Goal: Transaction & Acquisition: Purchase product/service

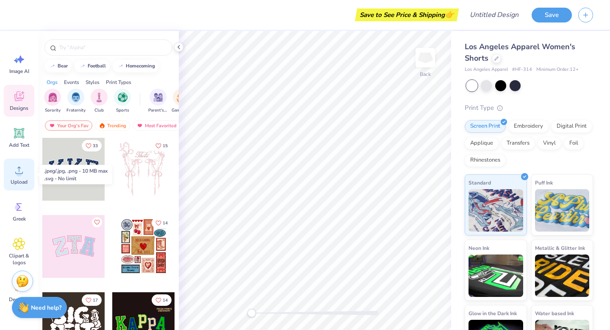
click at [19, 177] on div "Upload" at bounding box center [19, 174] width 30 height 32
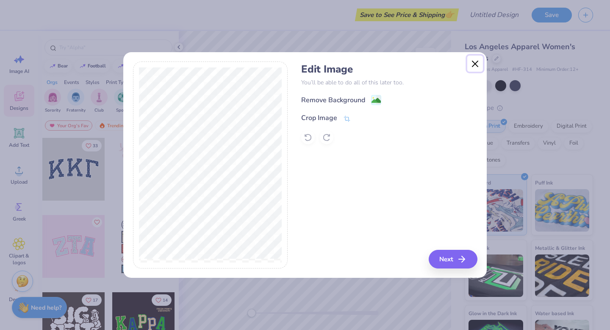
click at [471, 64] on button "Close" at bounding box center [475, 63] width 16 height 16
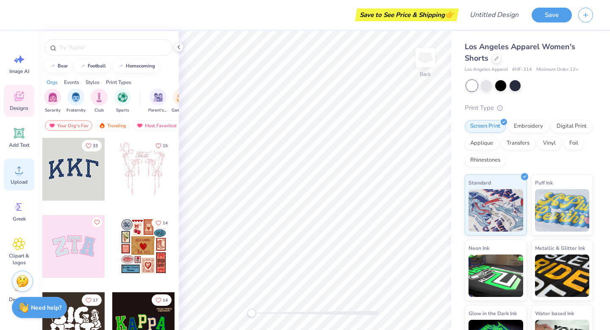
click at [19, 177] on div "Upload" at bounding box center [19, 174] width 30 height 32
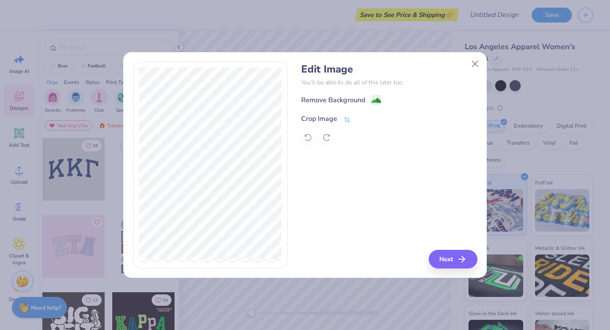
click at [344, 117] on icon at bounding box center [347, 119] width 6 height 6
click at [361, 117] on icon at bounding box center [361, 117] width 5 height 5
click at [374, 100] on image at bounding box center [375, 101] width 9 height 9
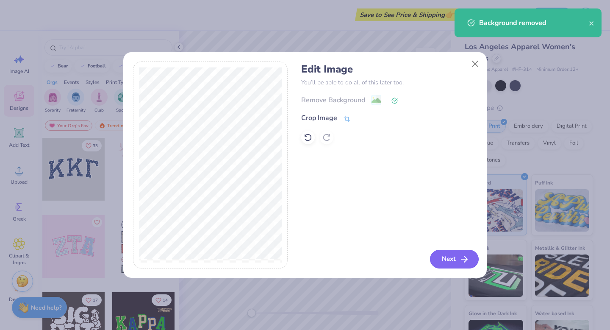
click at [455, 251] on button "Next" at bounding box center [454, 258] width 49 height 19
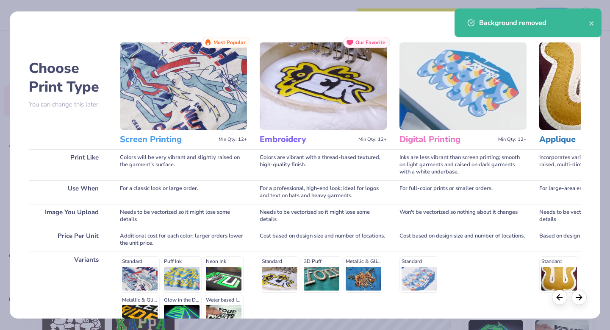
click at [590, 28] on div "Background removed" at bounding box center [527, 22] width 147 height 29
click at [590, 26] on icon "close" at bounding box center [592, 23] width 6 height 7
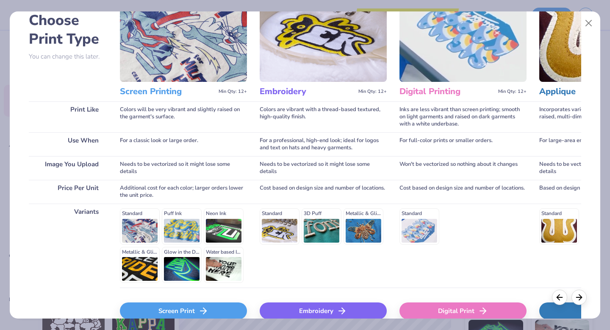
click at [329, 312] on div "Embroidery" at bounding box center [323, 310] width 127 height 17
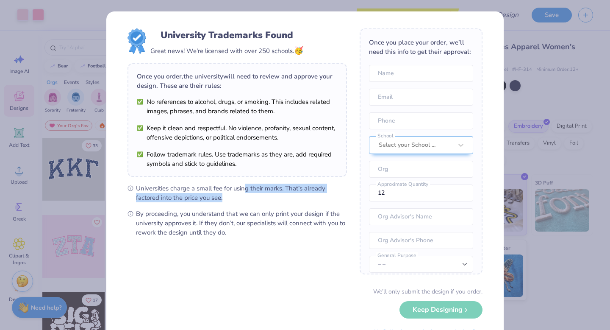
click at [246, 187] on ul "Universities charge a small fee for using their marks. That’s already factored …" at bounding box center [236, 209] width 219 height 53
click at [526, 119] on div "University Trademarks Found Great news! We're licensed with over 250 schools. 🥳…" at bounding box center [305, 165] width 610 height 330
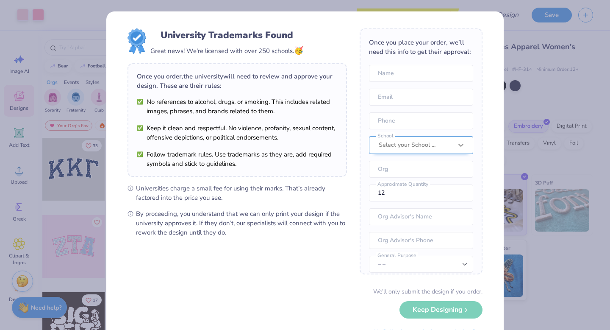
scroll to position [31, 0]
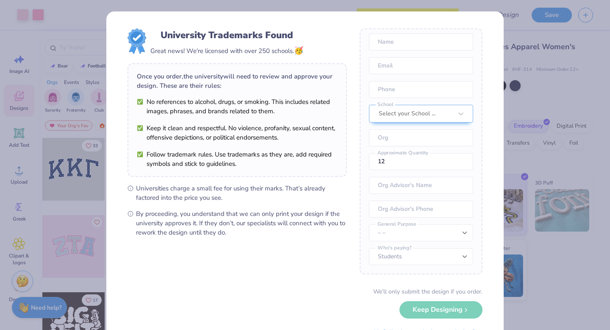
click at [508, 196] on div "University Trademarks Found Great news! We're licensed with over 250 schools. 🥳…" at bounding box center [305, 165] width 610 height 330
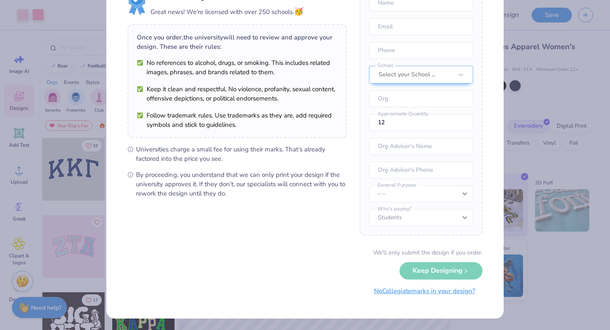
click at [442, 292] on button "No Collegiate marks in your design?" at bounding box center [425, 290] width 116 height 17
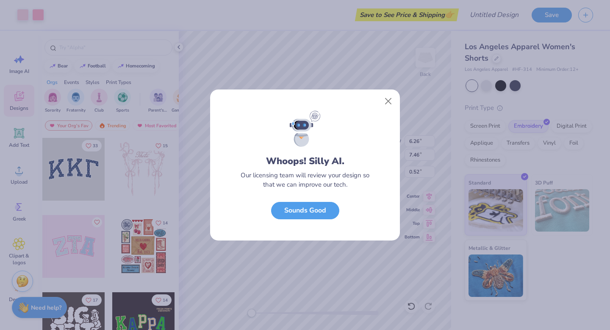
scroll to position [0, 0]
click at [388, 95] on button "Close" at bounding box center [388, 101] width 16 height 16
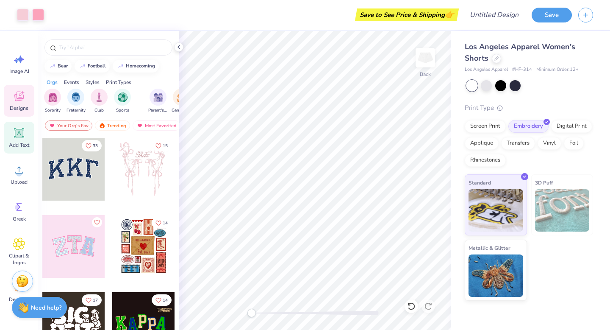
click at [16, 129] on icon at bounding box center [19, 133] width 10 height 10
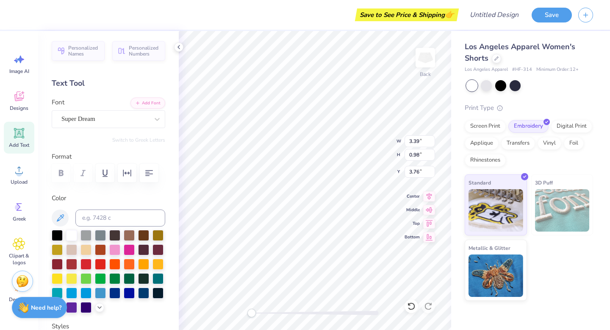
scroll to position [0, 2]
type textarea "VOLLEYBALL"
click at [105, 125] on div "Super Dream" at bounding box center [109, 119] width 114 height 18
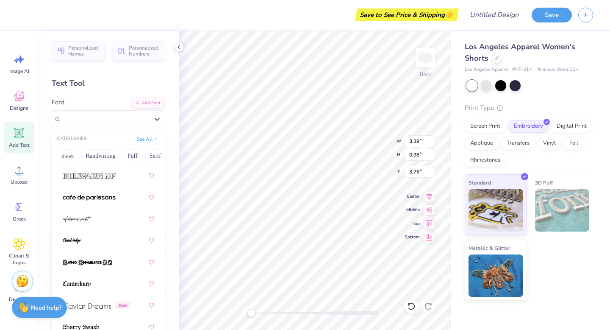
scroll to position [1183, 0]
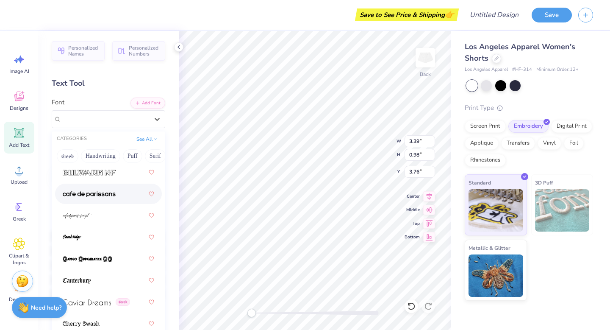
click at [114, 192] on img at bounding box center [89, 194] width 53 height 6
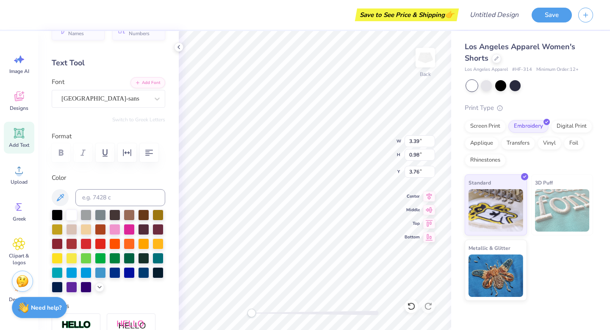
scroll to position [41, 0]
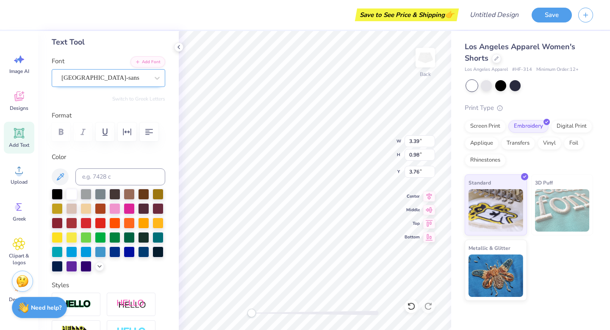
click at [92, 80] on div "[GEOGRAPHIC_DATA]-sans" at bounding box center [105, 77] width 89 height 13
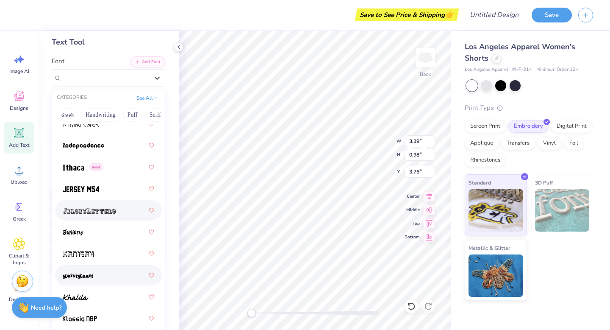
scroll to position [3241, 0]
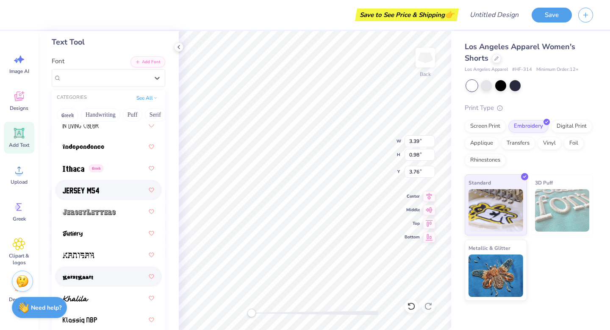
click at [105, 196] on div at bounding box center [108, 189] width 91 height 15
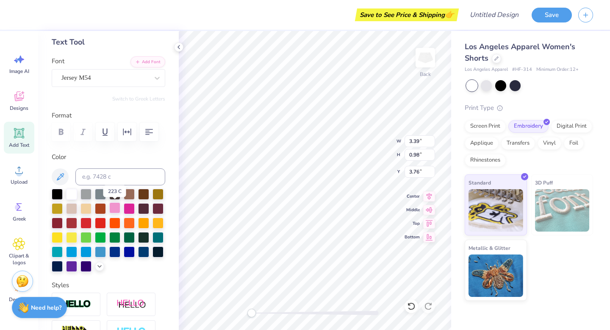
click at [117, 206] on div at bounding box center [114, 207] width 11 height 11
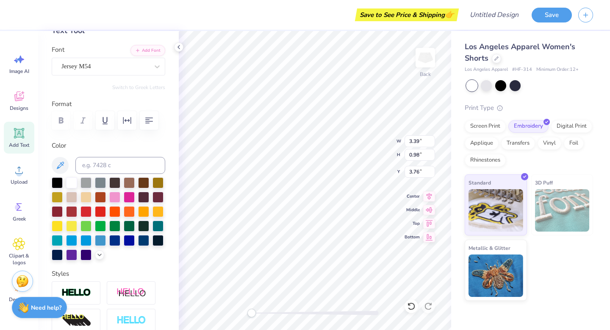
scroll to position [63, 0]
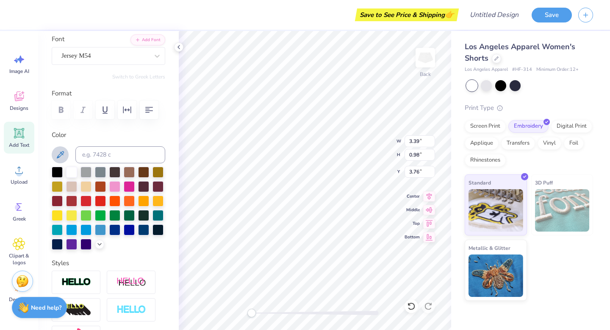
click at [59, 154] on icon at bounding box center [60, 154] width 7 height 7
type input "2.98"
type input "1.88"
type input "3.04"
type input "2.36"
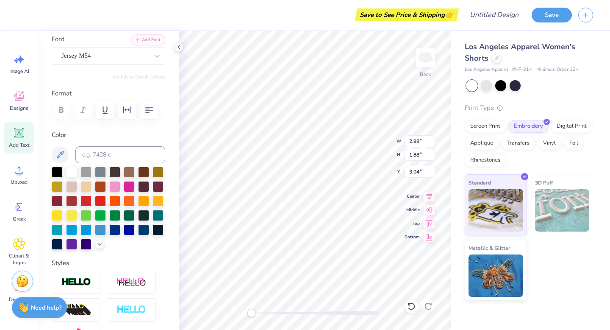
type input "2.89"
type input "2.81"
type input "2.34"
type input "3.07"
type input "3.44"
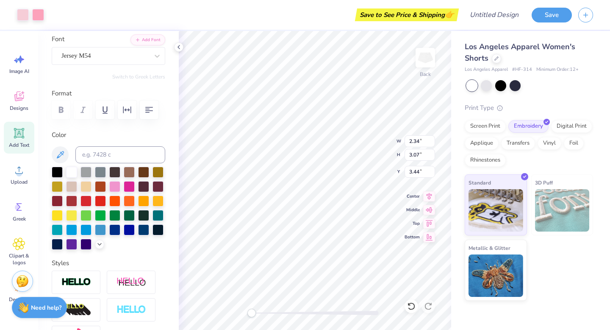
type input "2.69"
type input "3.45"
type input "3.17"
type input "2.10"
type input "2.57"
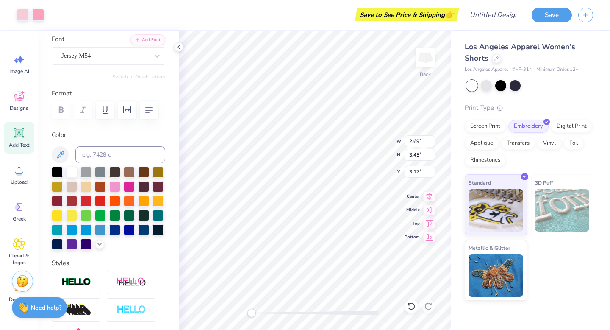
type input "2.98"
type input "3.01"
type input "3.85"
type input "2.79"
type input "2.63"
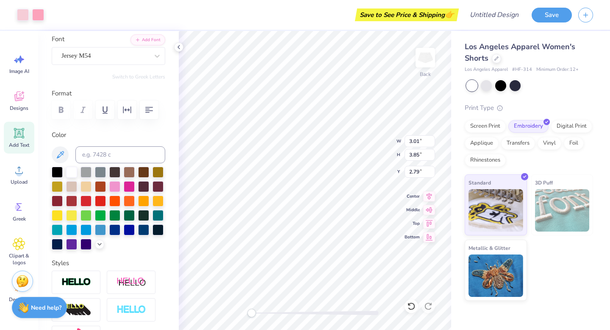
type input "3.43"
type input "3.16"
type input "2.67"
type input "3.48"
type input "3.11"
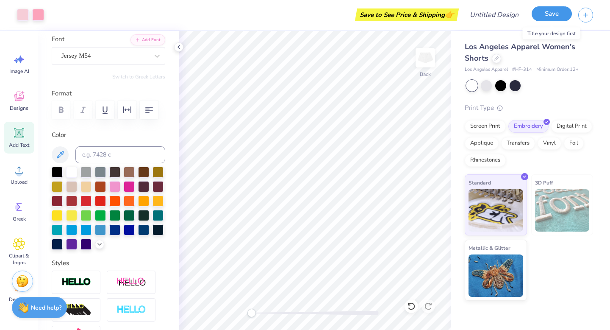
click at [551, 11] on button "Save" at bounding box center [552, 13] width 40 height 15
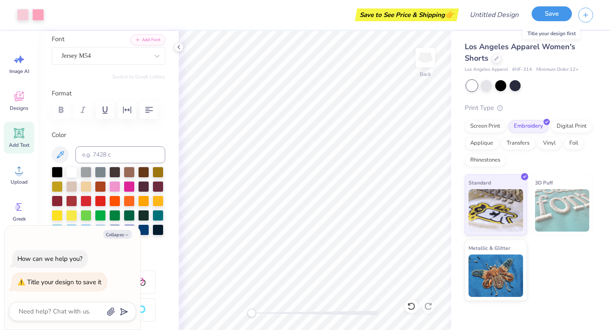
click at [545, 19] on button "Save" at bounding box center [552, 13] width 40 height 15
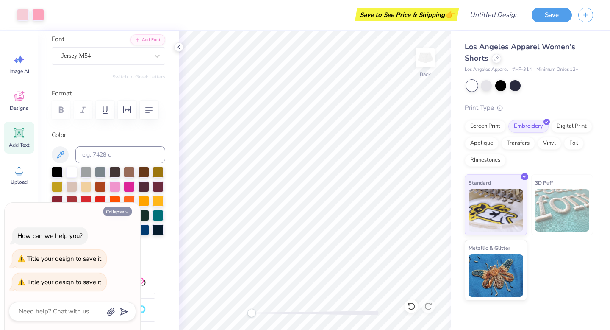
click at [124, 212] on icon "button" at bounding box center [126, 211] width 5 height 5
type textarea "x"
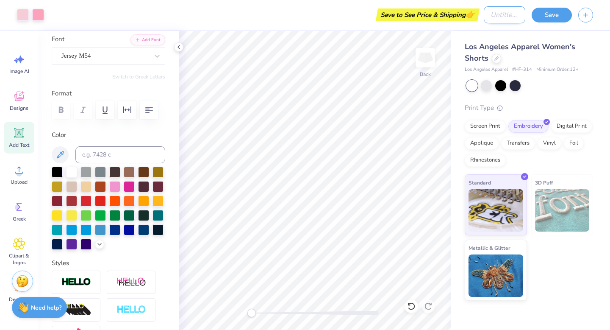
click at [504, 12] on input "Design Title" at bounding box center [505, 14] width 42 height 17
type input "Sweatshorts"
click at [548, 8] on button "Save" at bounding box center [552, 13] width 40 height 15
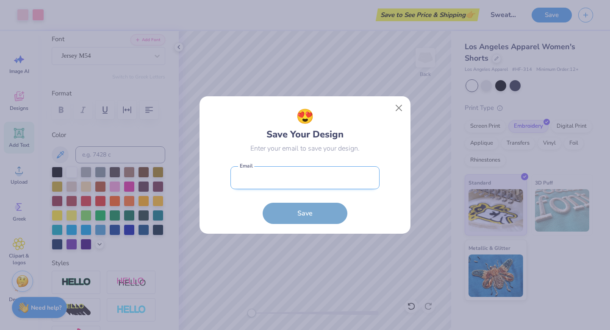
click at [321, 173] on input "email" at bounding box center [304, 177] width 149 height 23
type input "[EMAIL_ADDRESS][DOMAIN_NAME]"
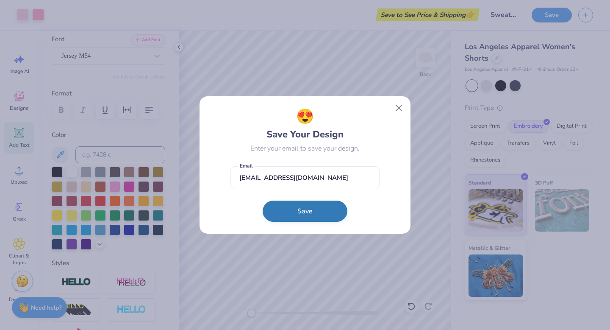
click at [324, 212] on button "Save" at bounding box center [305, 210] width 85 height 21
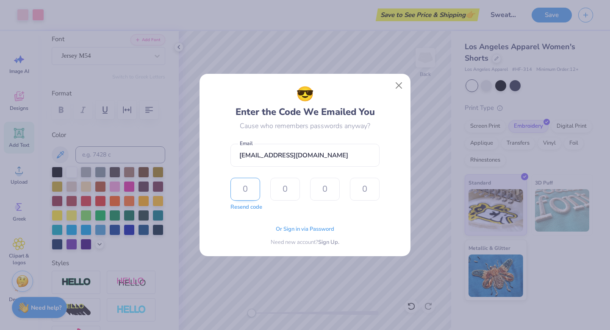
click at [252, 183] on input "text" at bounding box center [245, 188] width 30 height 23
click at [302, 227] on span "Or Sign in via Password" at bounding box center [305, 228] width 58 height 8
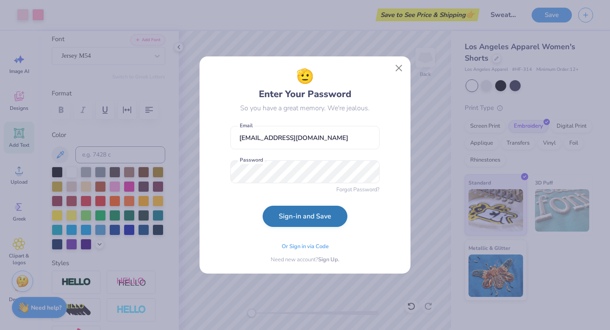
click at [305, 215] on button "Sign-in and Save" at bounding box center [305, 215] width 85 height 21
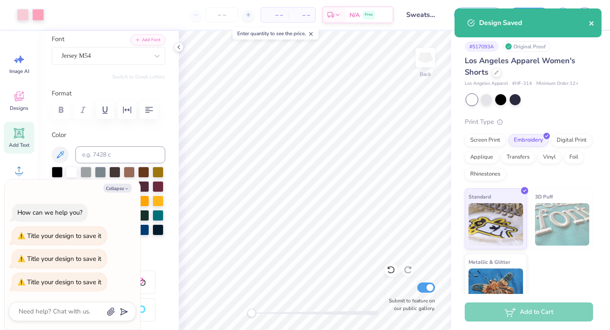
click at [590, 21] on icon "close" at bounding box center [592, 23] width 6 height 7
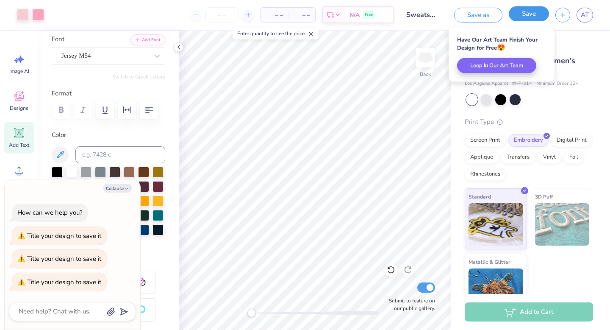
click at [530, 16] on button "Save" at bounding box center [529, 13] width 40 height 15
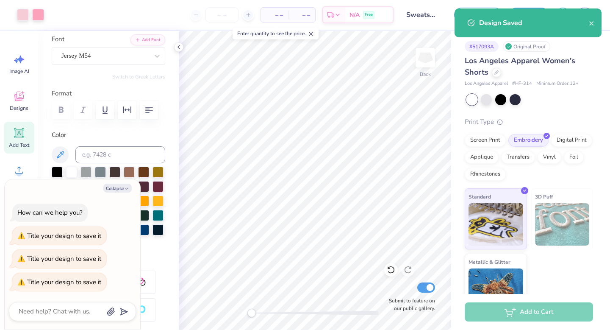
click at [508, 25] on div "Design Saved" at bounding box center [534, 23] width 110 height 10
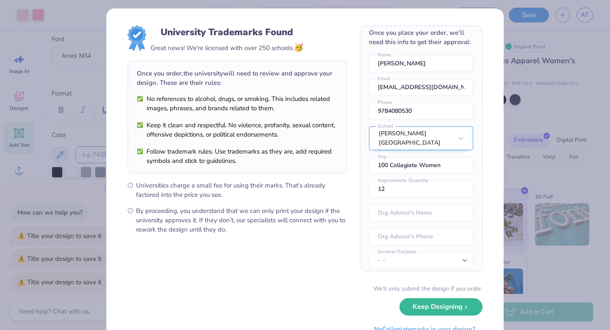
scroll to position [31, 0]
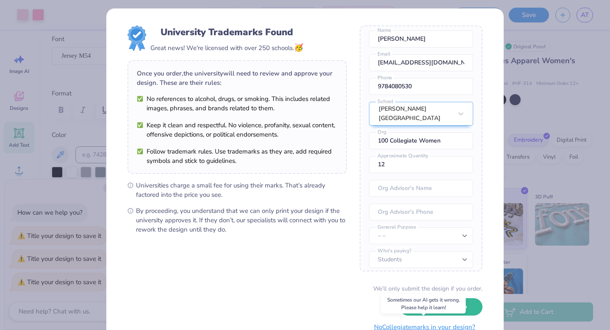
click at [433, 326] on button "No Collegiate marks in your design?" at bounding box center [425, 326] width 116 height 17
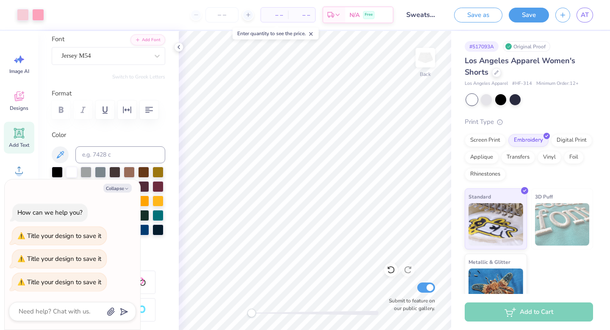
click at [278, 16] on span "– –" at bounding box center [274, 15] width 17 height 9
type textarea "x"
click at [217, 17] on input "number" at bounding box center [221, 14] width 33 height 15
click at [248, 14] on icon at bounding box center [248, 15] width 6 height 6
type input "12"
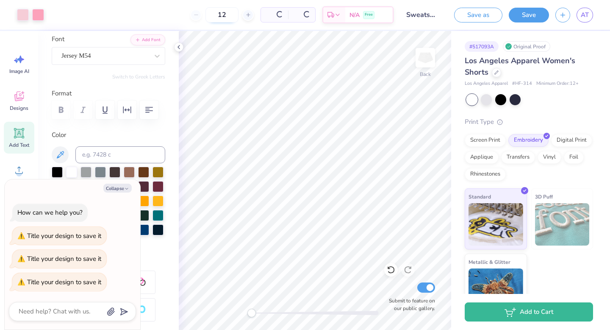
type textarea "x"
click at [242, 14] on div at bounding box center [247, 14] width 11 height 11
type input "13"
type textarea "x"
click at [224, 16] on icon at bounding box center [221, 15] width 6 height 6
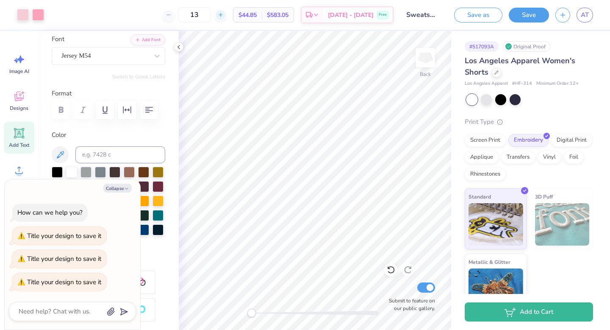
type input "14"
click at [491, 138] on div "Screen Print" at bounding box center [485, 139] width 41 height 13
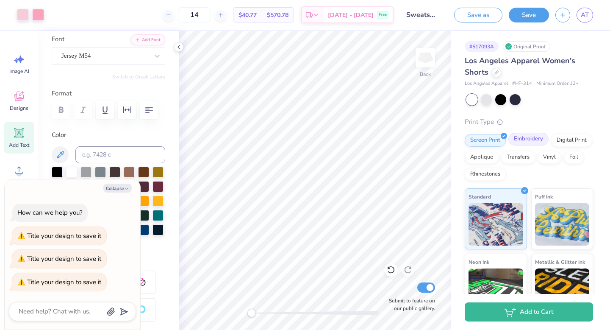
click at [515, 141] on div "Embroidery" at bounding box center [528, 139] width 40 height 13
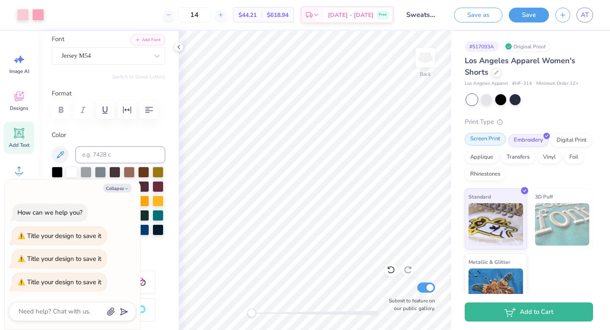
click at [497, 138] on div "Screen Print" at bounding box center [485, 139] width 41 height 13
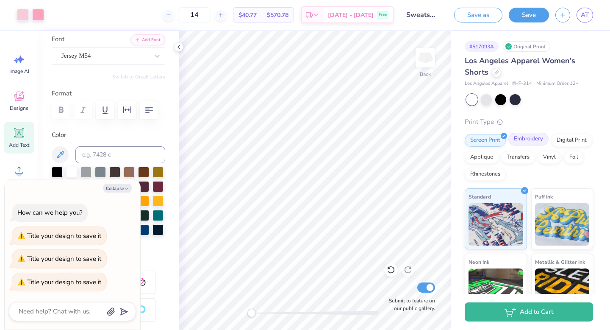
click at [516, 143] on div "Embroidery" at bounding box center [528, 139] width 40 height 13
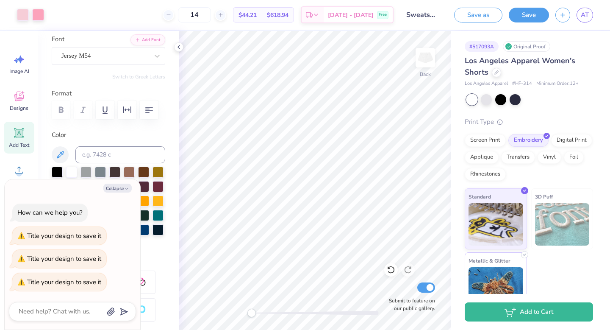
scroll to position [9, 0]
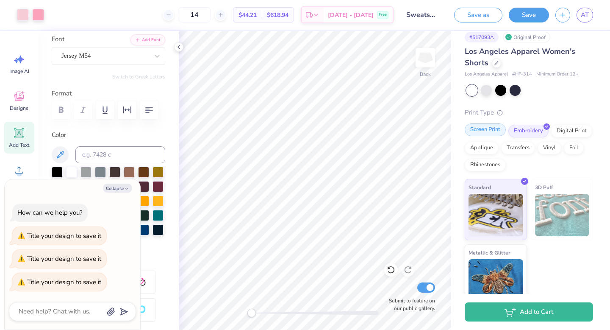
click at [499, 128] on div "Screen Print" at bounding box center [485, 129] width 41 height 13
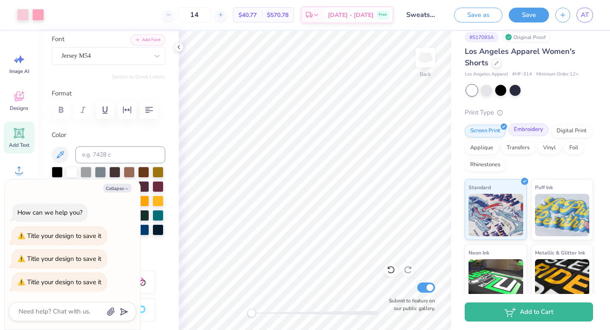
click at [525, 131] on div "Embroidery" at bounding box center [528, 129] width 40 height 13
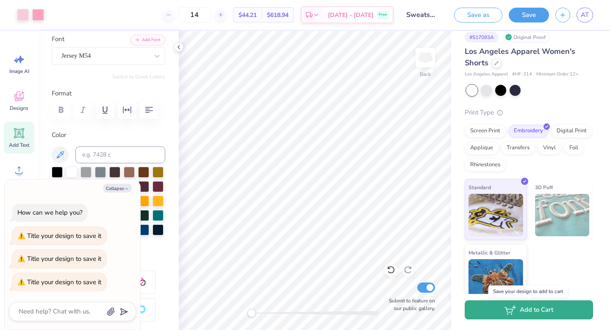
click at [557, 313] on button "Add to Cart" at bounding box center [529, 309] width 128 height 19
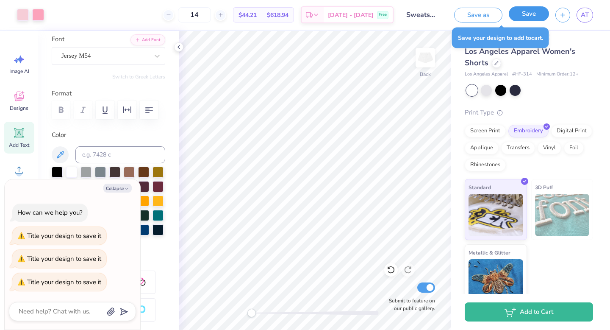
click at [517, 13] on button "Save" at bounding box center [529, 13] width 40 height 15
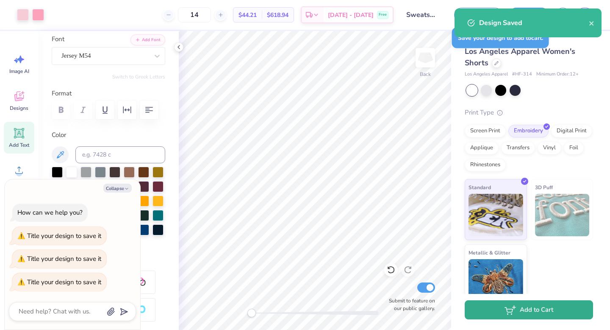
click at [516, 308] on button "Add to Cart" at bounding box center [529, 309] width 128 height 19
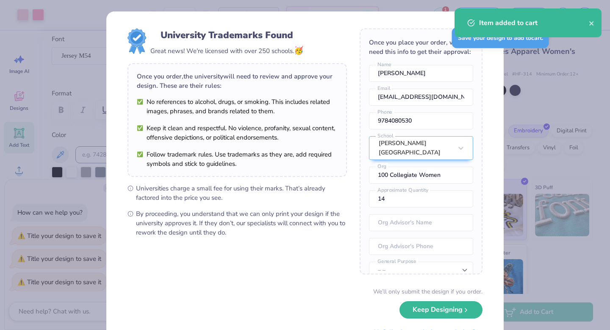
scroll to position [39, 0]
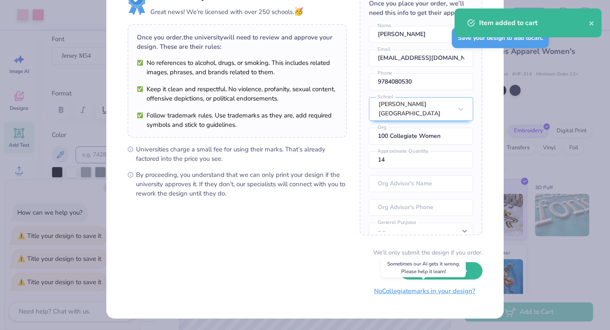
click at [440, 290] on button "No Collegiate marks in your design?" at bounding box center [425, 290] width 116 height 17
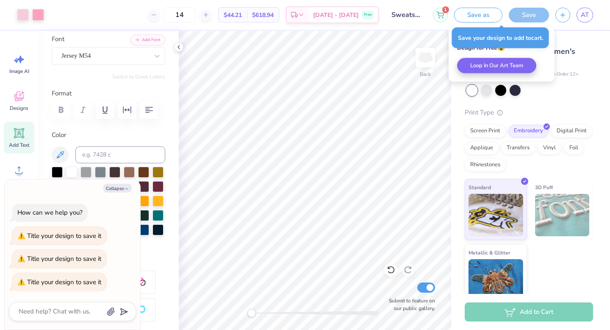
scroll to position [0, 0]
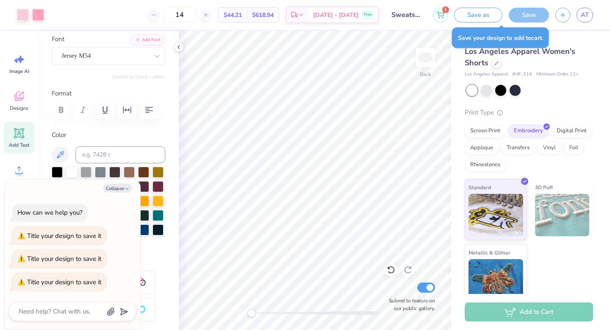
type textarea "x"
